Goal: Task Accomplishment & Management: Manage account settings

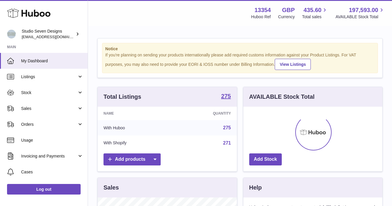
scroll to position [92, 139]
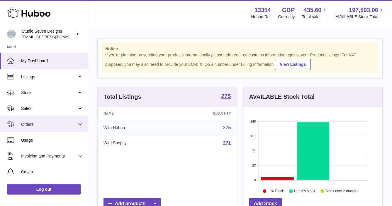
click at [32, 124] on span "Orders" at bounding box center [49, 125] width 56 height 6
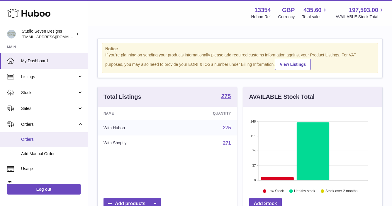
click at [36, 139] on span "Orders" at bounding box center [52, 139] width 62 height 6
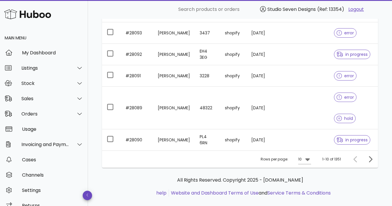
scroll to position [223, 0]
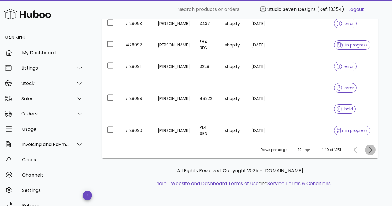
click at [371, 151] on icon "Next page" at bounding box center [371, 149] width 4 height 6
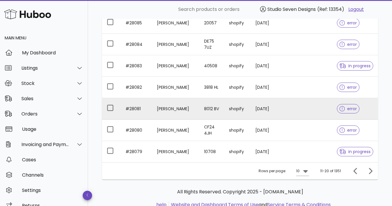
scroll to position [160, 0]
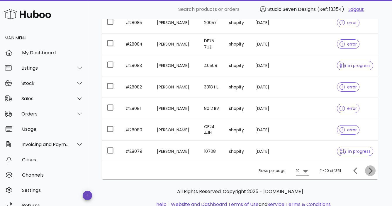
click at [373, 169] on icon "Next page" at bounding box center [370, 170] width 7 height 7
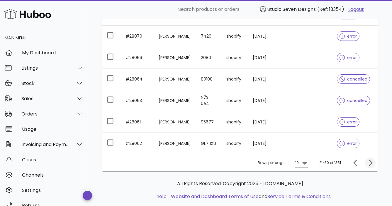
scroll to position [171, 0]
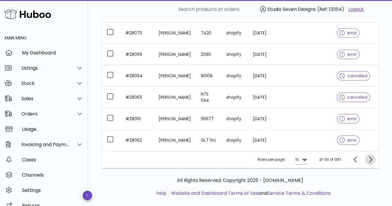
click at [370, 159] on icon "Next page" at bounding box center [370, 159] width 7 height 7
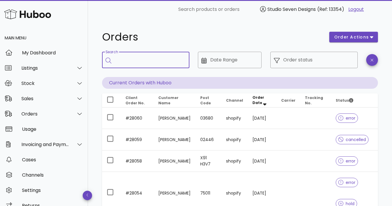
click at [125, 57] on input "Search" at bounding box center [150, 59] width 70 height 9
type input "*****"
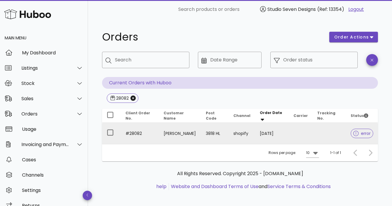
click at [330, 132] on td at bounding box center [329, 133] width 33 height 21
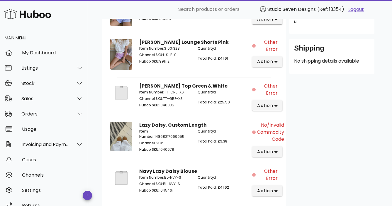
scroll to position [179, 0]
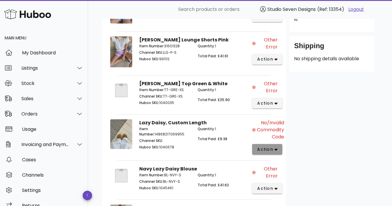
click at [276, 149] on icon "button" at bounding box center [276, 150] width 3 height 2
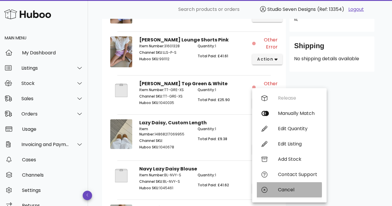
click at [292, 189] on div "Cancel" at bounding box center [297, 190] width 39 height 6
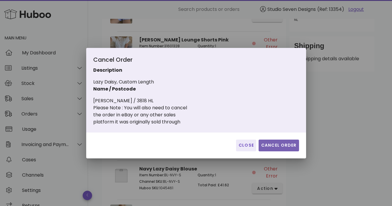
click at [287, 143] on span "Cancel Order" at bounding box center [279, 145] width 36 height 6
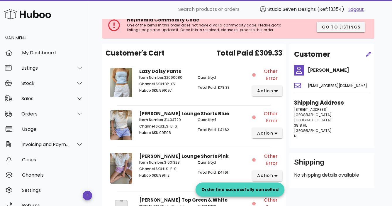
scroll to position [63, 0]
click at [276, 90] on icon "button" at bounding box center [276, 91] width 3 height 2
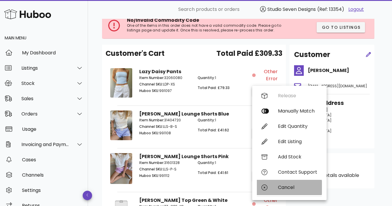
click at [288, 186] on div "Cancel" at bounding box center [297, 187] width 39 height 6
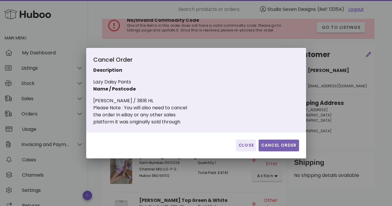
click at [284, 144] on span "Cancel Order" at bounding box center [279, 145] width 36 height 6
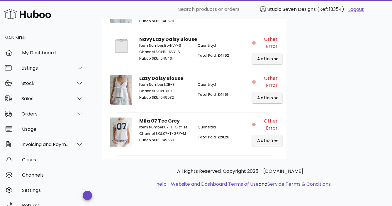
scroll to position [302, 0]
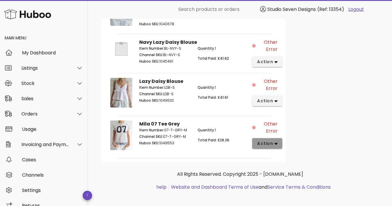
click at [275, 143] on icon "button" at bounding box center [276, 144] width 3 height 2
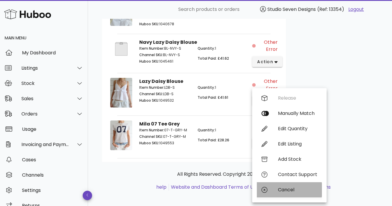
click at [284, 186] on div "Cancel" at bounding box center [289, 189] width 65 height 15
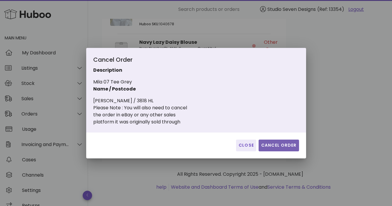
click at [284, 144] on span "Cancel Order" at bounding box center [279, 145] width 36 height 6
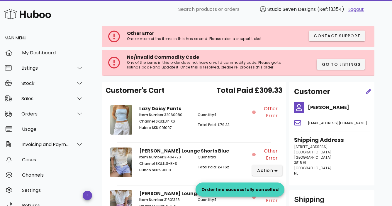
scroll to position [0, 0]
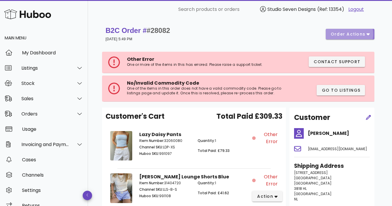
click at [367, 32] on icon "button" at bounding box center [368, 33] width 3 height 5
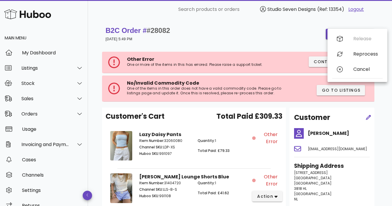
click at [294, 33] on div "B2C Order # #28082 29 September 2025 at 5:49 PM order actions" at bounding box center [240, 34] width 269 height 16
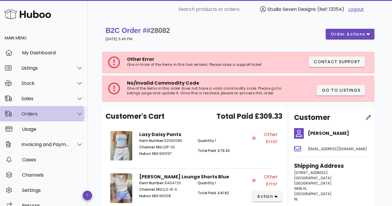
click at [32, 111] on div "Orders" at bounding box center [45, 114] width 48 height 6
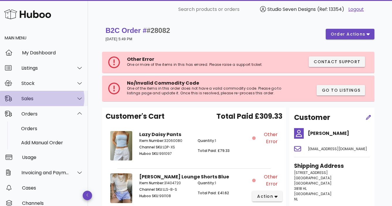
click at [31, 96] on div "Sales" at bounding box center [45, 99] width 48 height 6
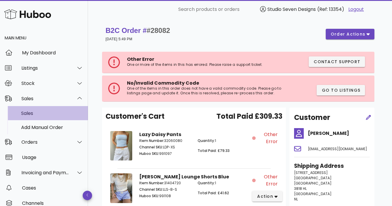
click at [31, 111] on div "Sales" at bounding box center [52, 113] width 62 height 6
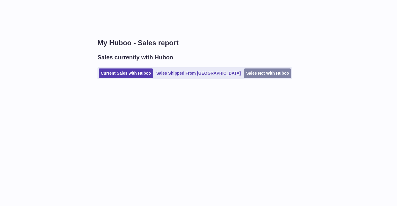
click at [244, 73] on link "Sales Not With Huboo" at bounding box center [267, 73] width 47 height 10
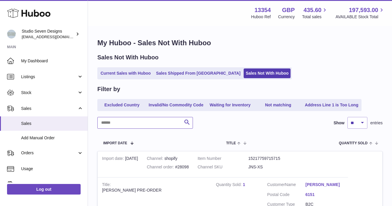
click at [136, 125] on input "text" at bounding box center [145, 123] width 96 height 12
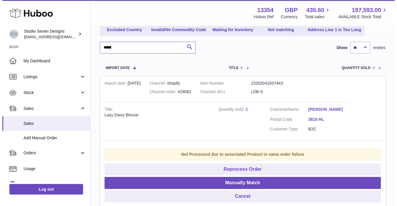
scroll to position [76, 0]
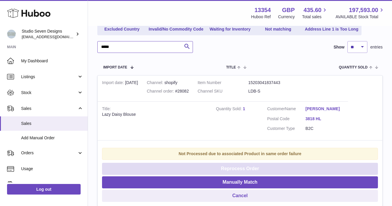
type input "*****"
click at [247, 169] on button "Reprocess Order" at bounding box center [240, 169] width 276 height 12
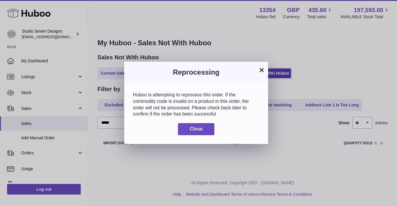
scroll to position [0, 0]
click at [198, 129] on span "Close" at bounding box center [196, 128] width 13 height 5
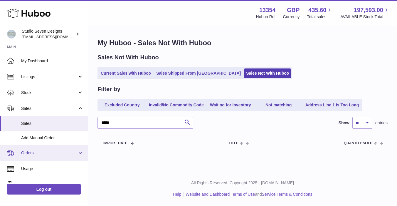
click at [37, 153] on span "Orders" at bounding box center [49, 153] width 56 height 6
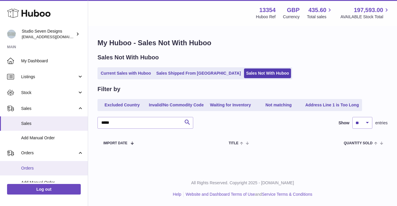
click at [32, 166] on span "Orders" at bounding box center [52, 168] width 62 height 6
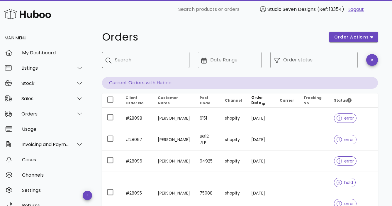
click at [131, 54] on div "Search" at bounding box center [150, 60] width 70 height 16
type input "*****"
